Goal: Information Seeking & Learning: Learn about a topic

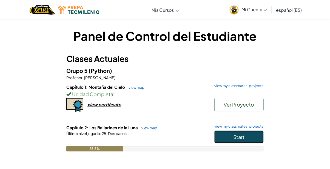
click at [226, 132] on button "Start" at bounding box center [238, 137] width 49 height 13
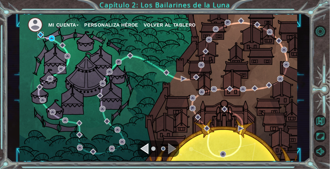
click at [40, 34] on img at bounding box center [41, 35] width 6 height 6
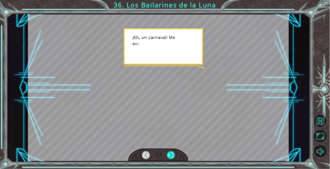
click at [169, 157] on div at bounding box center [171, 155] width 8 height 8
click at [172, 154] on div at bounding box center [171, 155] width 8 height 8
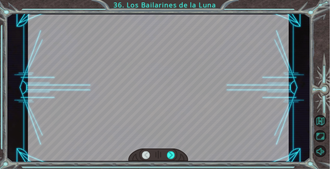
click at [171, 154] on div at bounding box center [171, 155] width 8 height 8
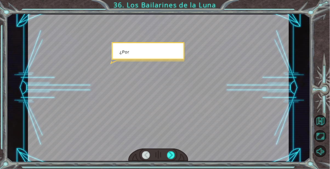
click at [171, 152] on div at bounding box center [171, 155] width 8 height 8
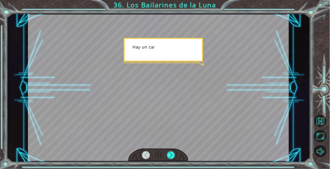
click at [172, 156] on div at bounding box center [171, 155] width 8 height 8
click at [171, 156] on div at bounding box center [171, 155] width 8 height 8
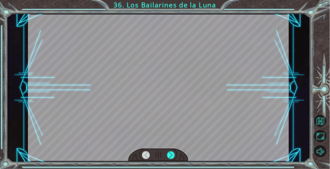
click at [171, 155] on div at bounding box center [171, 155] width 8 height 8
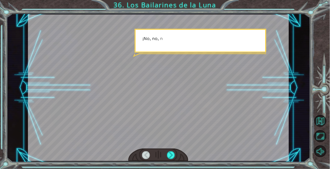
click at [170, 156] on div at bounding box center [171, 155] width 8 height 8
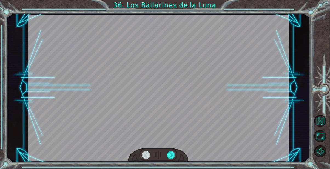
click at [171, 155] on div at bounding box center [171, 155] width 8 height 8
click at [171, 156] on div at bounding box center [171, 155] width 8 height 8
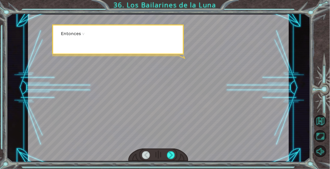
click at [171, 156] on div at bounding box center [171, 155] width 8 height 8
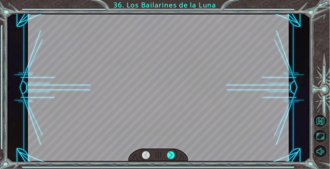
click at [171, 156] on div at bounding box center [171, 155] width 8 height 8
click at [171, 157] on div at bounding box center [171, 155] width 8 height 8
click at [171, 158] on div at bounding box center [171, 155] width 8 height 8
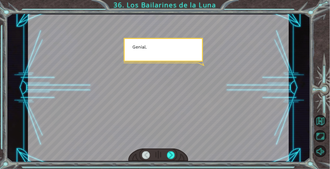
click at [171, 158] on div at bounding box center [171, 155] width 8 height 8
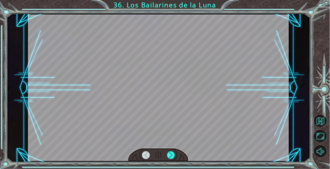
click at [170, 158] on div at bounding box center [171, 155] width 8 height 8
click at [170, 157] on div at bounding box center [171, 155] width 8 height 8
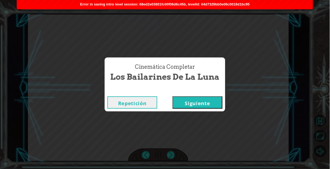
click at [182, 106] on button "Siguiente" at bounding box center [198, 102] width 50 height 12
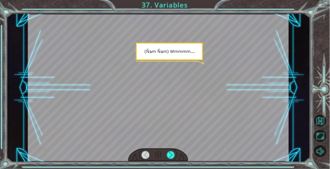
scroll to position [17, 0]
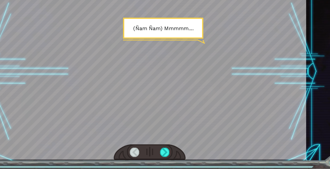
click at [172, 155] on div at bounding box center [171, 155] width 8 height 8
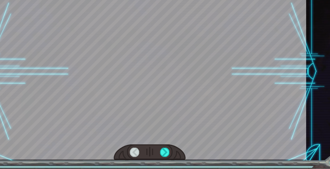
scroll to position [14, 0]
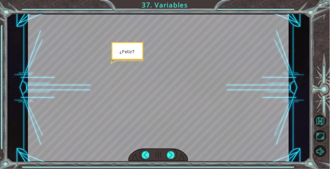
click at [175, 157] on div at bounding box center [171, 155] width 8 height 8
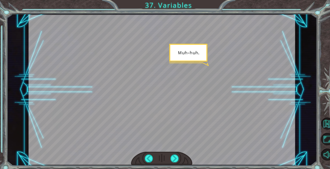
scroll to position [6, 0]
click at [171, 156] on div at bounding box center [171, 155] width 8 height 8
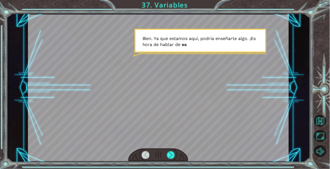
scroll to position [1, 0]
click at [172, 152] on div at bounding box center [171, 155] width 8 height 8
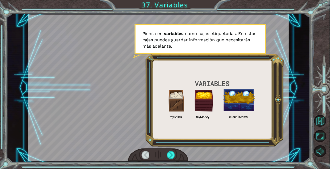
click at [171, 153] on div at bounding box center [171, 155] width 8 height 8
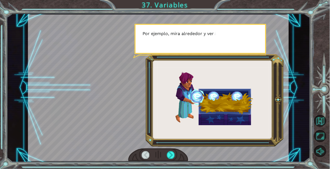
click at [172, 155] on div at bounding box center [171, 155] width 8 height 8
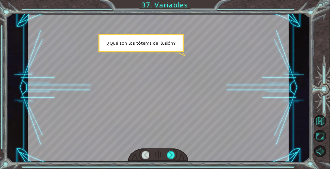
click at [170, 156] on div at bounding box center [171, 155] width 8 height 8
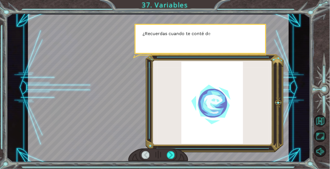
click at [172, 155] on div at bounding box center [171, 155] width 8 height 8
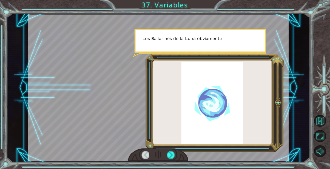
click at [171, 155] on div at bounding box center [171, 155] width 8 height 8
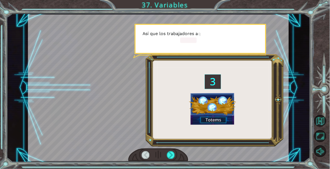
click at [170, 156] on div at bounding box center [171, 155] width 8 height 8
click at [170, 157] on div at bounding box center [171, 155] width 8 height 8
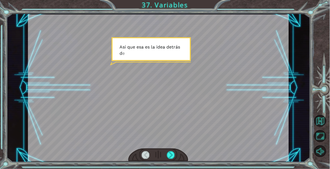
click at [173, 156] on div at bounding box center [171, 155] width 8 height 8
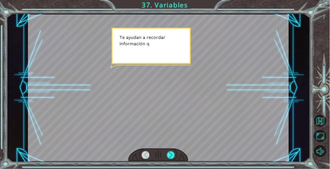
click at [172, 155] on div at bounding box center [171, 155] width 8 height 8
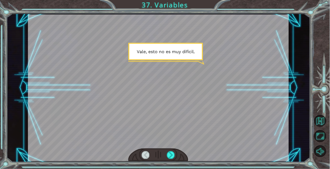
click at [172, 153] on div at bounding box center [171, 155] width 8 height 8
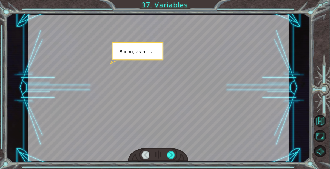
click at [174, 153] on div at bounding box center [171, 155] width 8 height 8
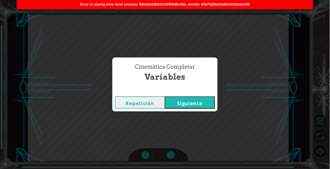
click at [172, 153] on div "Cinemática Completar Variables Repetición [GEOGRAPHIC_DATA]" at bounding box center [165, 84] width 330 height 169
click at [188, 106] on button "Siguiente" at bounding box center [190, 102] width 50 height 12
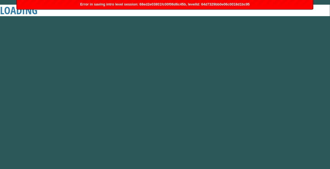
scroll to position [0, 0]
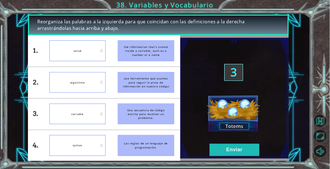
click at [216, 148] on button "Enviar" at bounding box center [235, 150] width 50 height 12
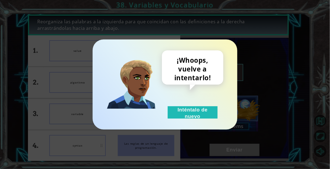
click at [206, 118] on button "Inténtalo de nuevo" at bounding box center [193, 112] width 50 height 12
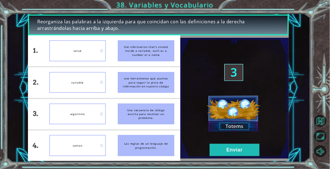
click at [216, 147] on button "Enviar" at bounding box center [235, 150] width 50 height 12
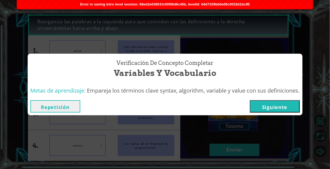
click at [265, 109] on button "Siguiente" at bounding box center [275, 106] width 50 height 12
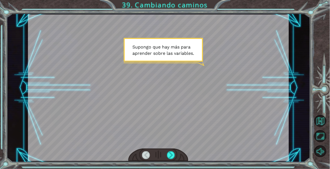
click at [171, 156] on div at bounding box center [171, 155] width 8 height 8
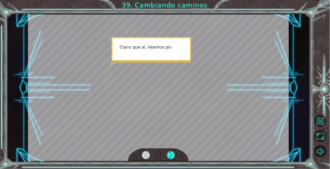
click at [173, 154] on div at bounding box center [171, 155] width 8 height 8
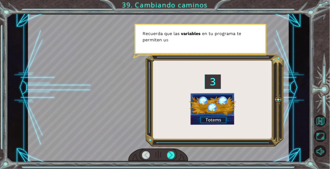
click at [170, 153] on div at bounding box center [171, 155] width 8 height 8
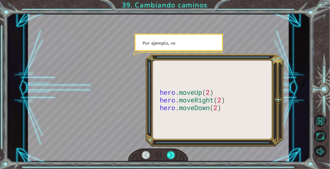
click at [171, 155] on div at bounding box center [171, 155] width 8 height 8
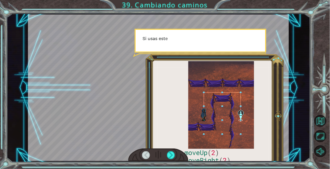
click at [171, 155] on div at bounding box center [171, 155] width 8 height 8
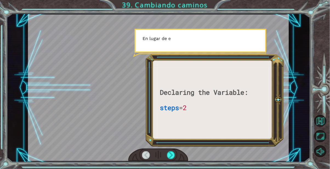
click at [172, 155] on div at bounding box center [171, 155] width 8 height 8
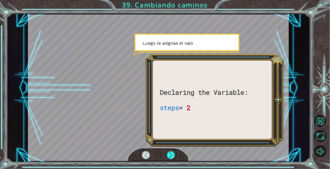
click at [173, 154] on div at bounding box center [171, 155] width 8 height 8
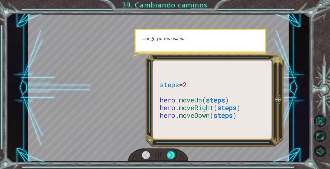
click at [172, 153] on div at bounding box center [171, 155] width 8 height 8
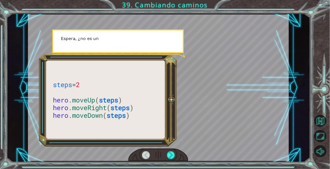
click at [169, 155] on div at bounding box center [171, 155] width 8 height 8
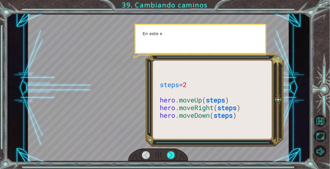
click at [171, 155] on div at bounding box center [171, 155] width 8 height 8
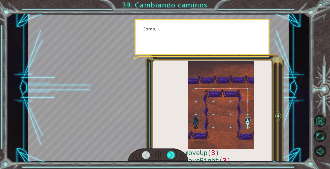
click at [171, 156] on div at bounding box center [171, 155] width 8 height 8
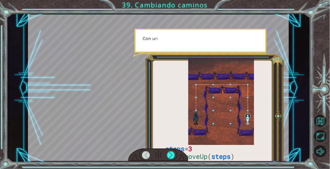
click at [171, 156] on div at bounding box center [171, 155] width 8 height 8
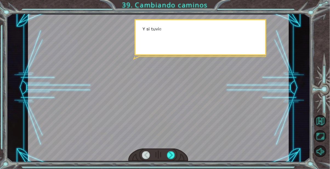
click at [172, 156] on div at bounding box center [171, 155] width 8 height 8
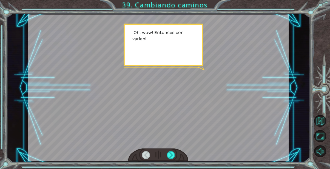
click at [172, 155] on div at bounding box center [171, 155] width 8 height 8
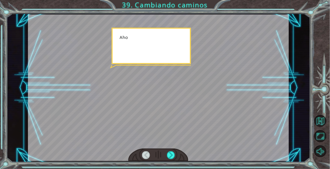
click at [173, 155] on div at bounding box center [171, 155] width 8 height 8
click at [172, 155] on div at bounding box center [171, 155] width 8 height 8
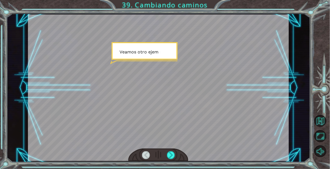
click at [172, 155] on div at bounding box center [171, 155] width 8 height 8
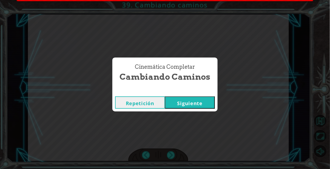
click at [172, 155] on div "Cinemática Completar Cambiando caminos Repetición [GEOGRAPHIC_DATA]" at bounding box center [165, 84] width 330 height 169
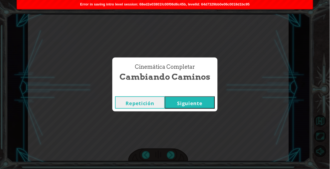
click at [180, 104] on button "Siguiente" at bounding box center [190, 102] width 50 height 12
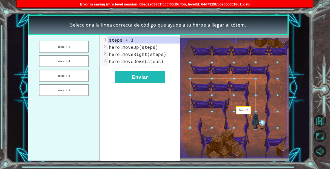
click at [146, 73] on button "Enviar" at bounding box center [140, 77] width 50 height 12
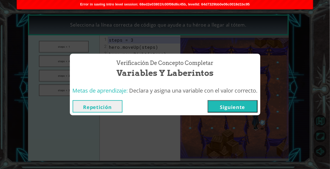
click at [236, 101] on button "Siguiente" at bounding box center [233, 106] width 50 height 12
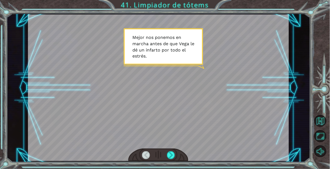
click at [174, 156] on div at bounding box center [171, 155] width 8 height 8
click at [172, 157] on div at bounding box center [171, 155] width 8 height 8
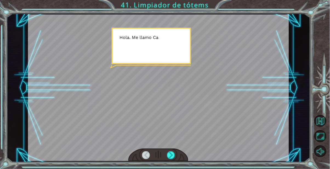
click at [169, 156] on div at bounding box center [171, 155] width 8 height 8
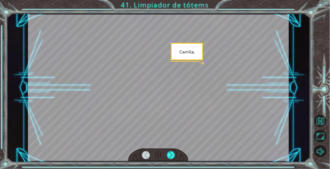
click at [170, 156] on div at bounding box center [171, 155] width 8 height 8
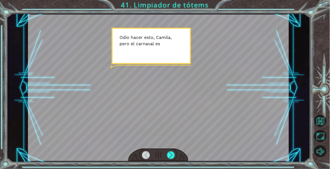
click at [172, 159] on div at bounding box center [171, 155] width 8 height 8
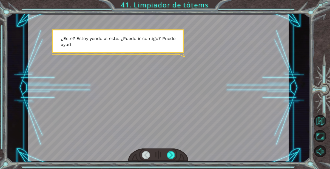
click at [172, 155] on div at bounding box center [171, 155] width 8 height 8
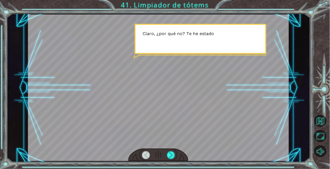
click at [173, 155] on div at bounding box center [171, 155] width 8 height 8
click at [173, 157] on div at bounding box center [171, 155] width 8 height 8
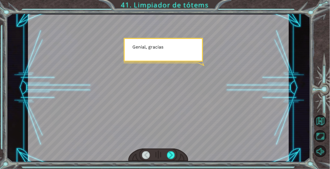
click at [170, 156] on div at bounding box center [171, 155] width 8 height 8
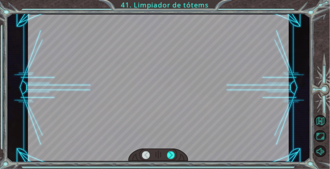
click at [167, 155] on div at bounding box center [171, 155] width 8 height 8
click at [172, 156] on div at bounding box center [171, 155] width 8 height 8
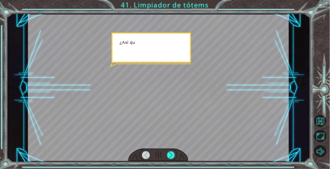
click at [172, 156] on div at bounding box center [171, 155] width 8 height 8
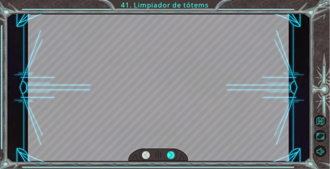
click at [173, 160] on div at bounding box center [158, 155] width 60 height 13
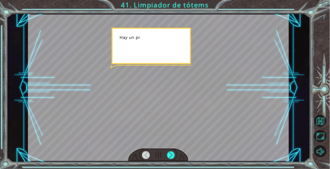
click at [173, 159] on div at bounding box center [171, 155] width 8 height 8
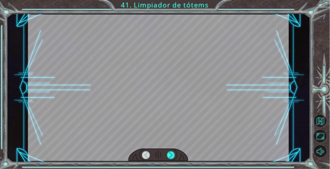
click at [173, 157] on div at bounding box center [171, 155] width 8 height 8
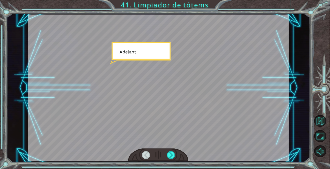
click at [173, 157] on div at bounding box center [171, 155] width 8 height 8
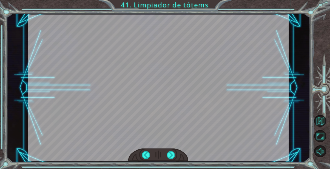
click at [173, 157] on div at bounding box center [171, 155] width 8 height 8
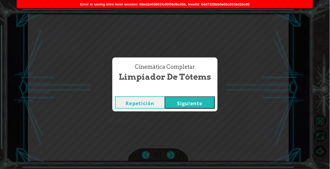
click at [173, 157] on div "Cinemática Completar Limpiador de tótems Repetición [GEOGRAPHIC_DATA]" at bounding box center [165, 84] width 330 height 169
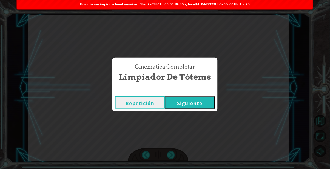
click at [185, 107] on button "Siguiente" at bounding box center [190, 102] width 50 height 12
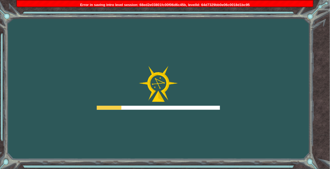
click at [192, 111] on div "Goals Error al cargar desde el servidor. Intenta refrescar la página. Necesitar…" at bounding box center [165, 84] width 330 height 169
